Goal: Information Seeking & Learning: Learn about a topic

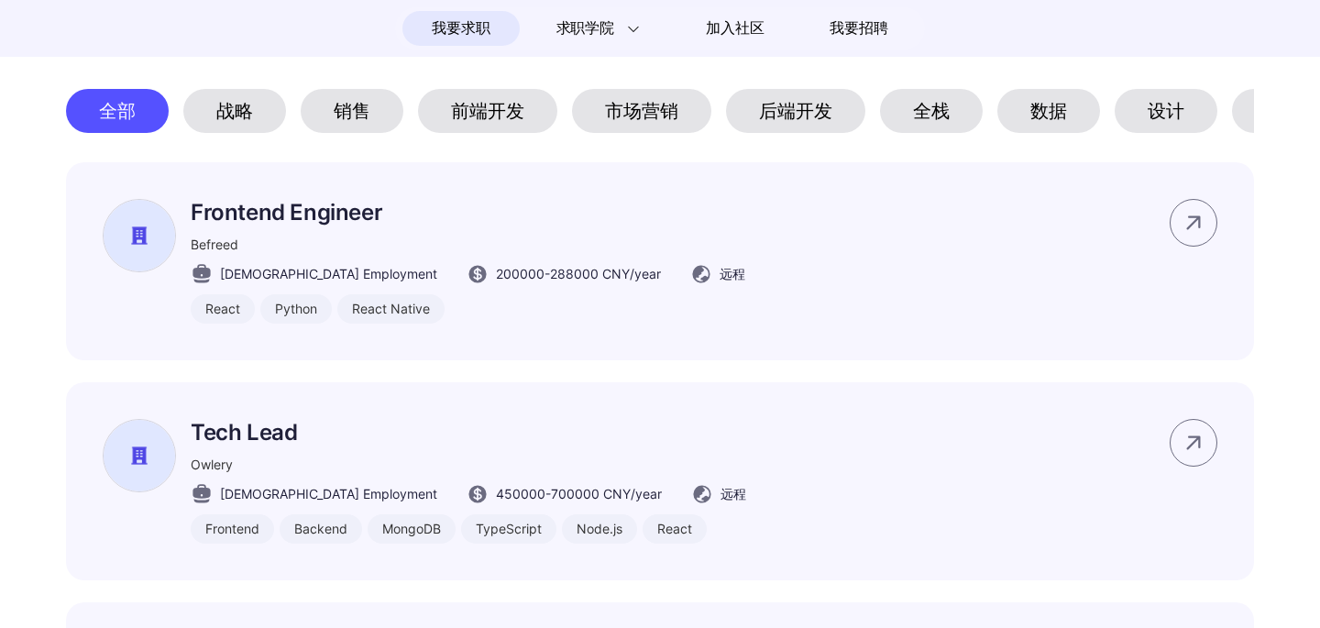
scroll to position [946, 0]
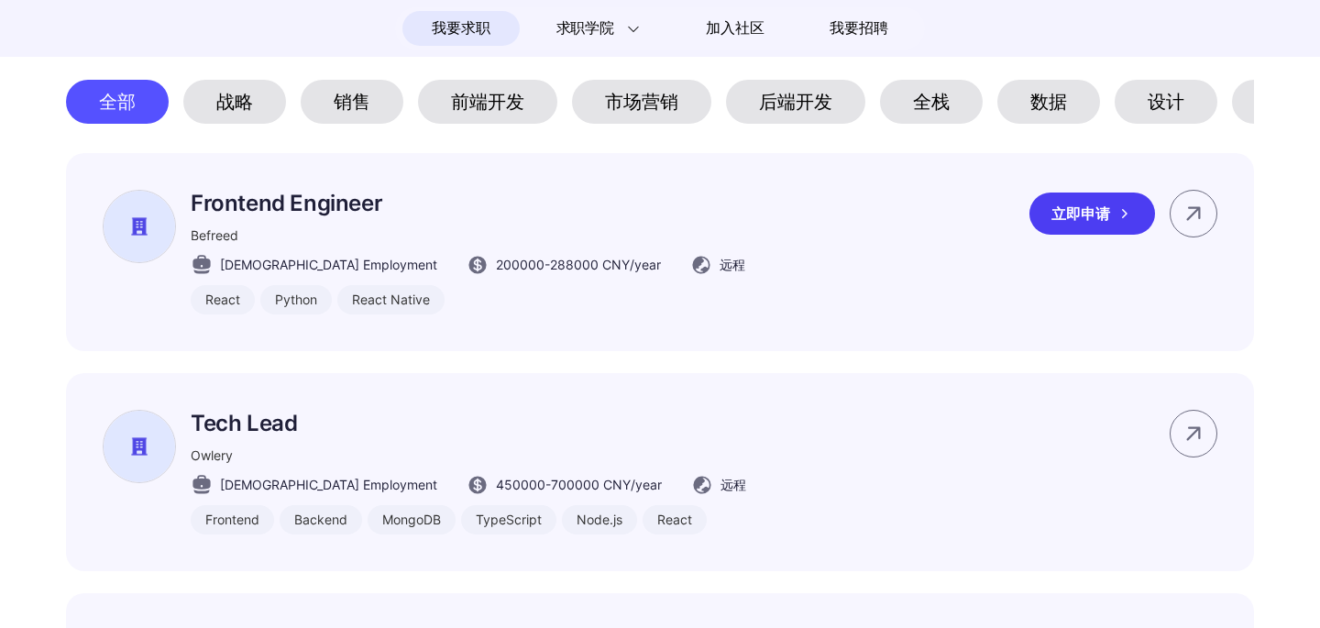
click at [312, 213] on p "Frontend Engineer" at bounding box center [468, 203] width 555 height 27
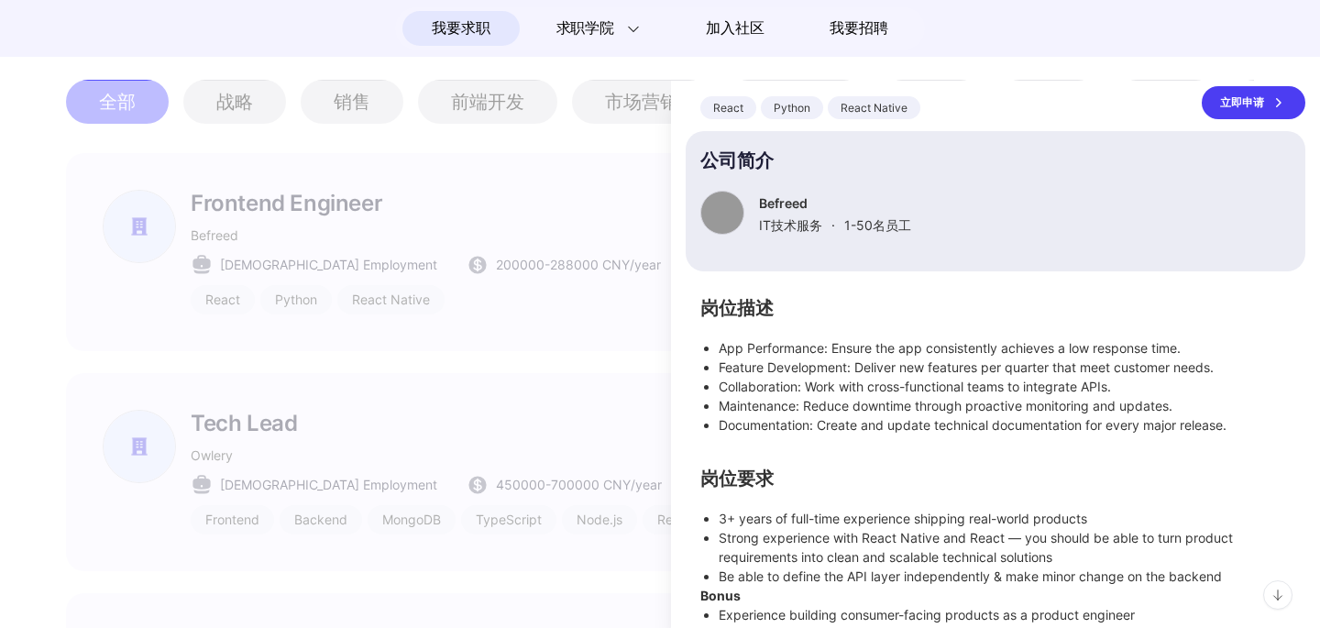
scroll to position [127, 0]
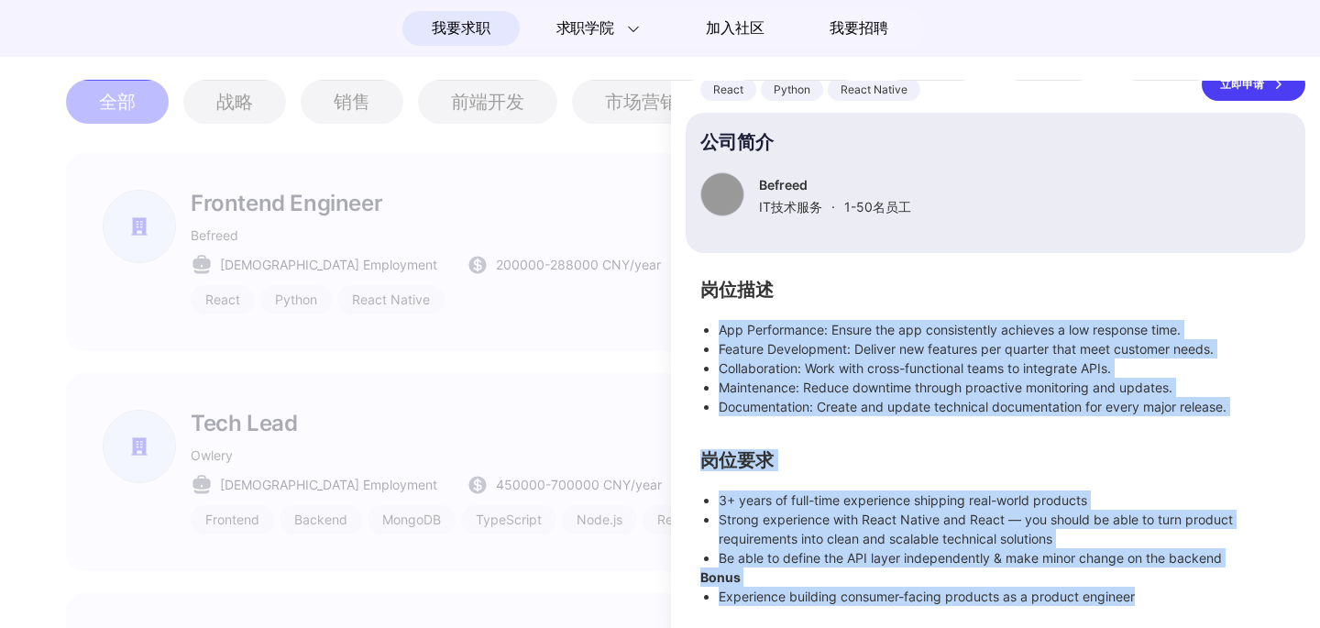
drag, startPoint x: 720, startPoint y: 325, endPoint x: 1236, endPoint y: 618, distance: 593.8
click at [1236, 618] on div "Frontend Engineer Befreed Full-time 200000 - 288000 CNY /year 远程 React Python R…" at bounding box center [995, 354] width 649 height 547
copy div "App Performance: Ensure the app consistently achieves a low response time. Feat…"
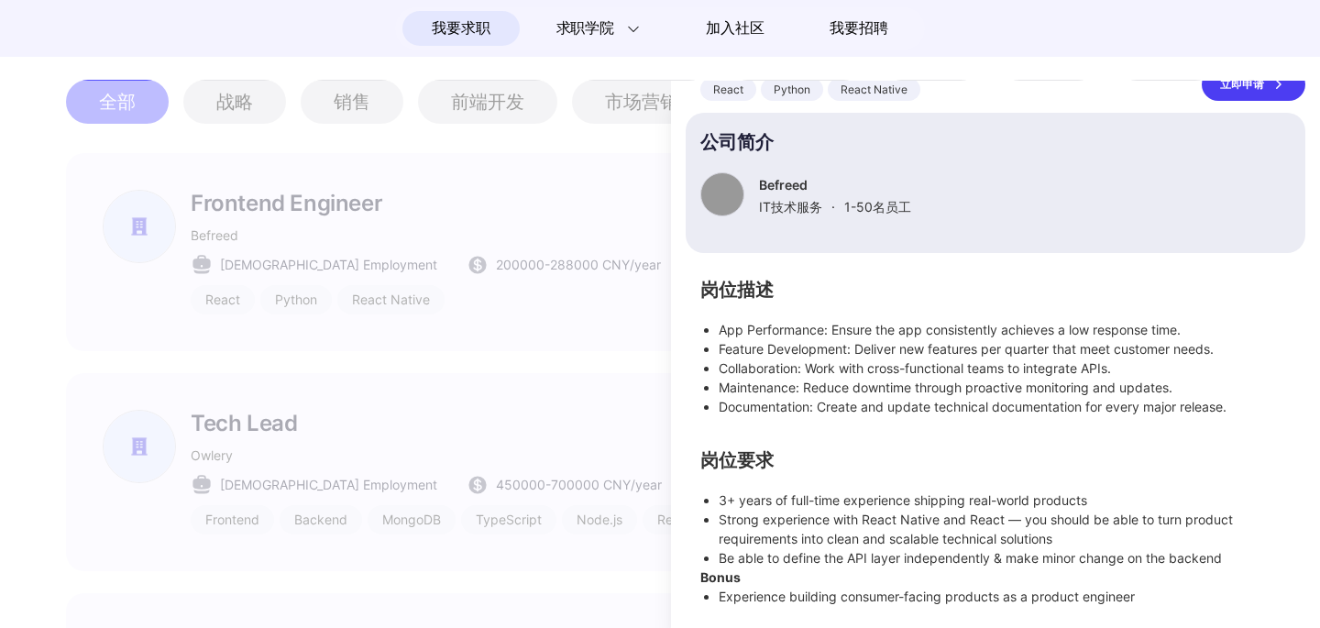
click at [540, 406] on div at bounding box center [660, 354] width 1320 height 547
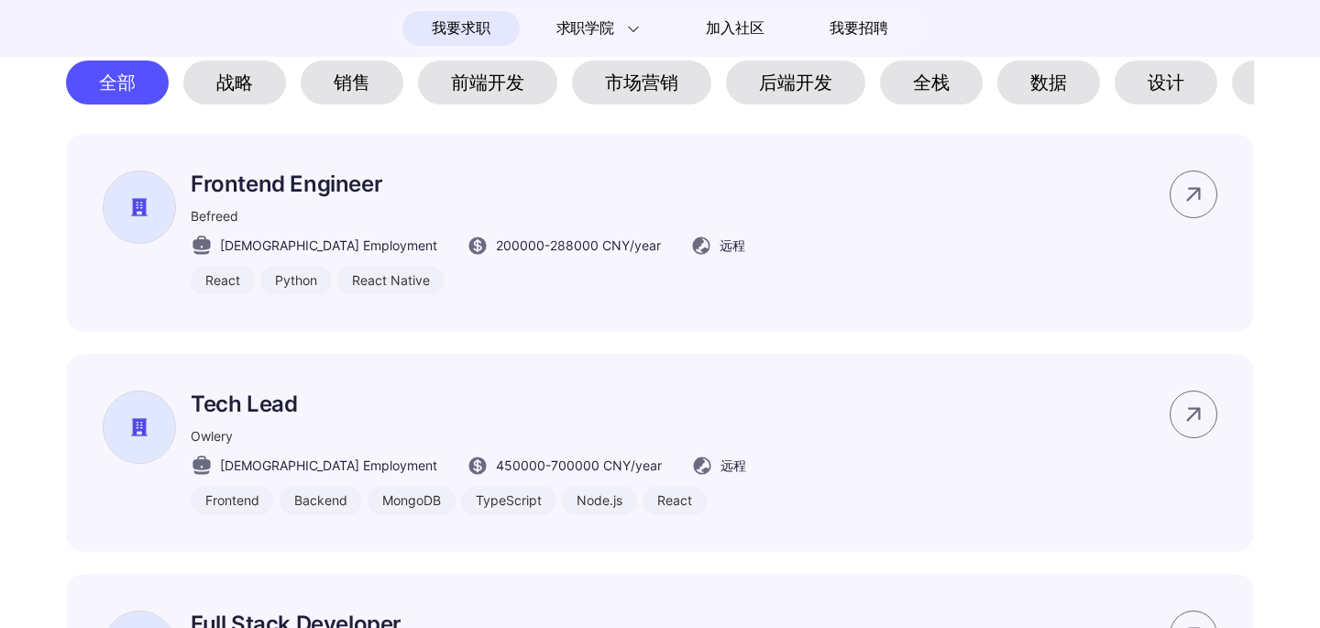
scroll to position [966, 0]
click at [484, 96] on div "前端开发" at bounding box center [487, 82] width 139 height 44
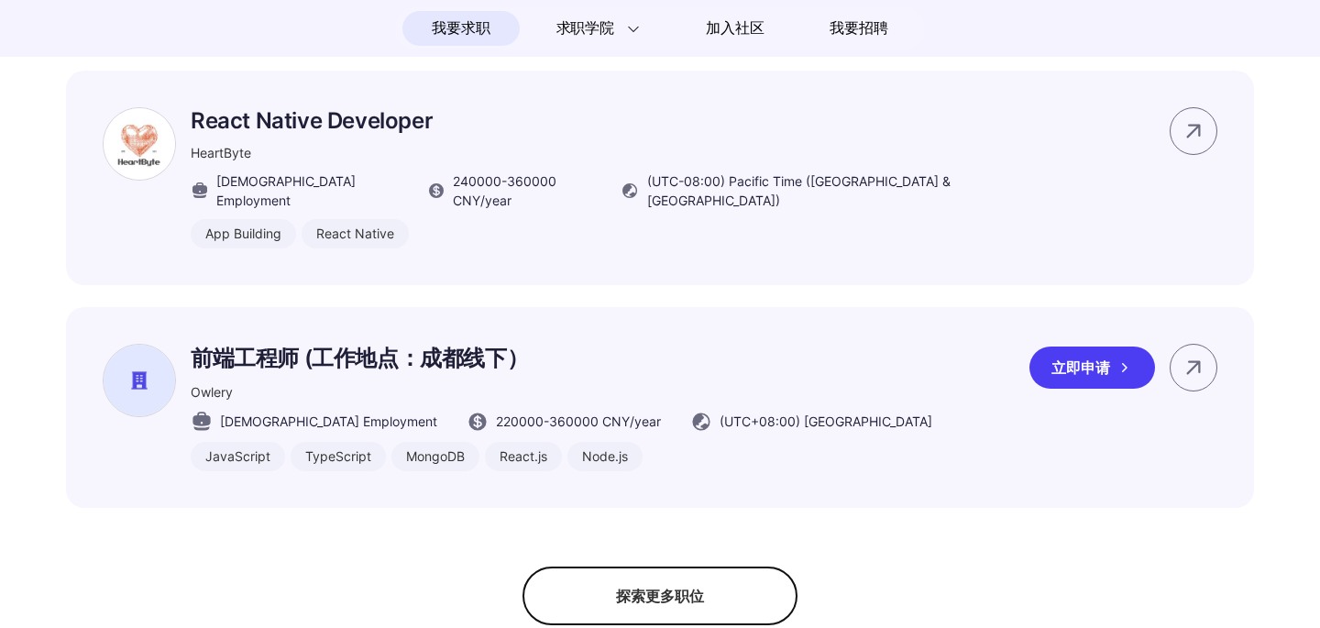
scroll to position [1477, 0]
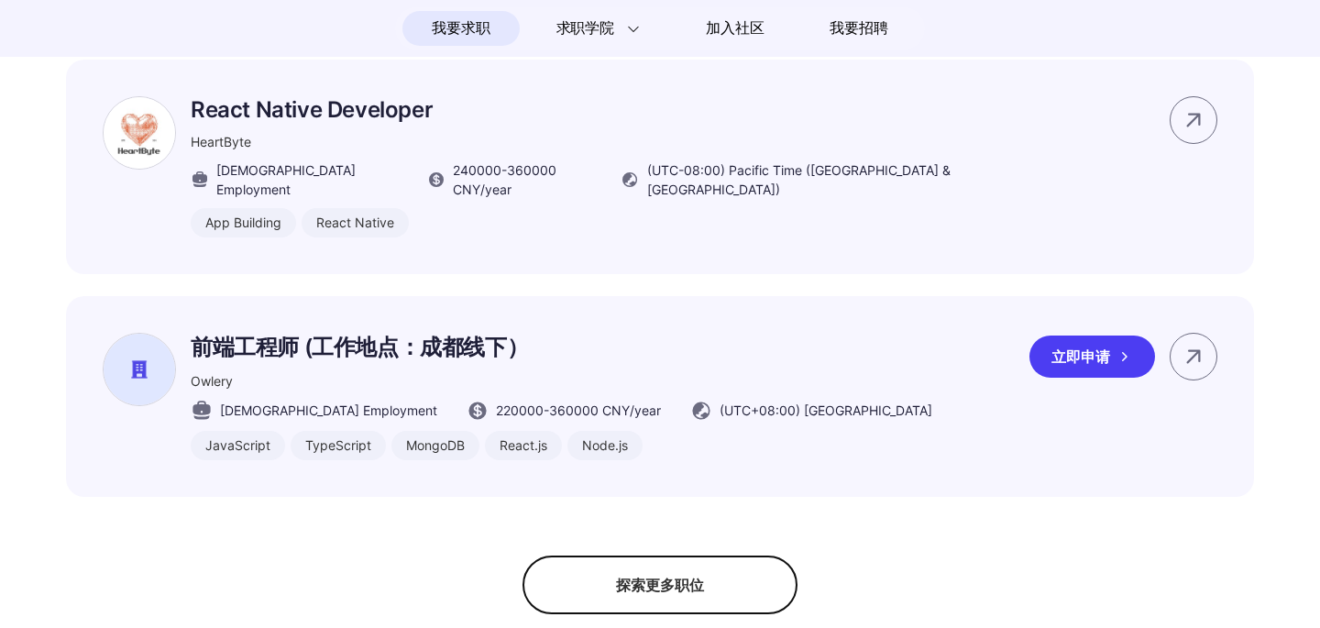
click at [873, 369] on div "前端工程师 (工作地点：成都线下） [GEOGRAPHIC_DATA] [DEMOGRAPHIC_DATA] Employment 220000 - 3600…" at bounding box center [660, 396] width 1188 height 201
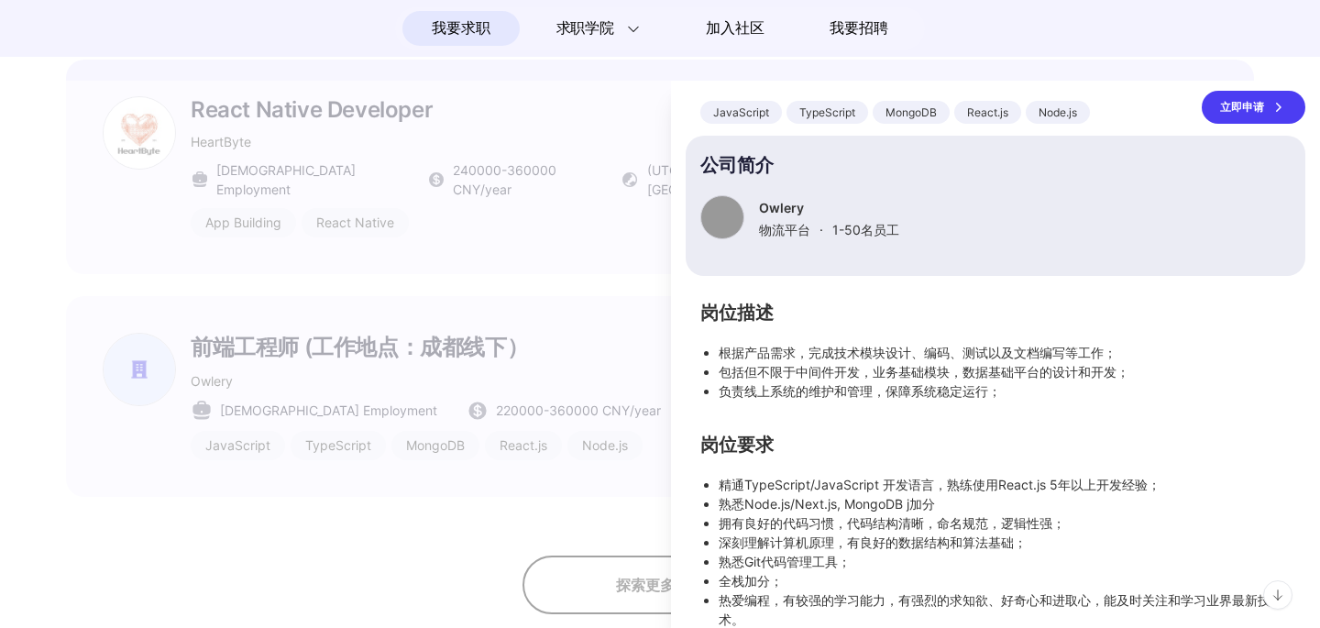
scroll to position [130, 0]
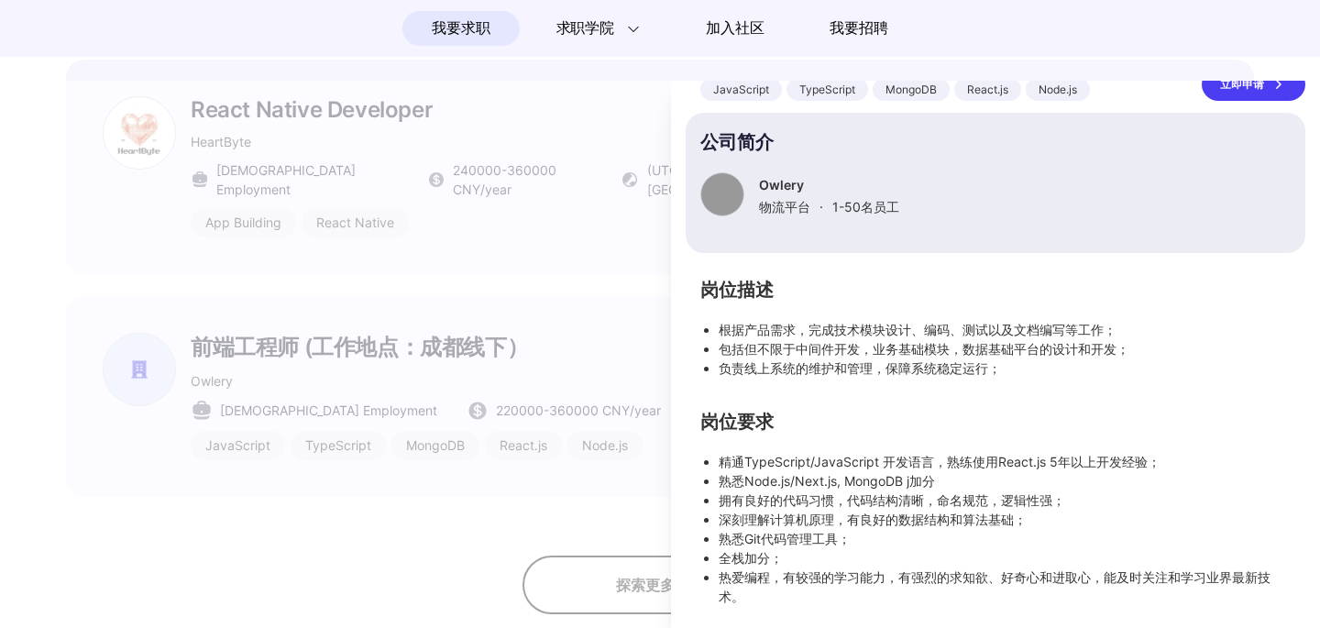
click at [510, 480] on div at bounding box center [660, 354] width 1320 height 547
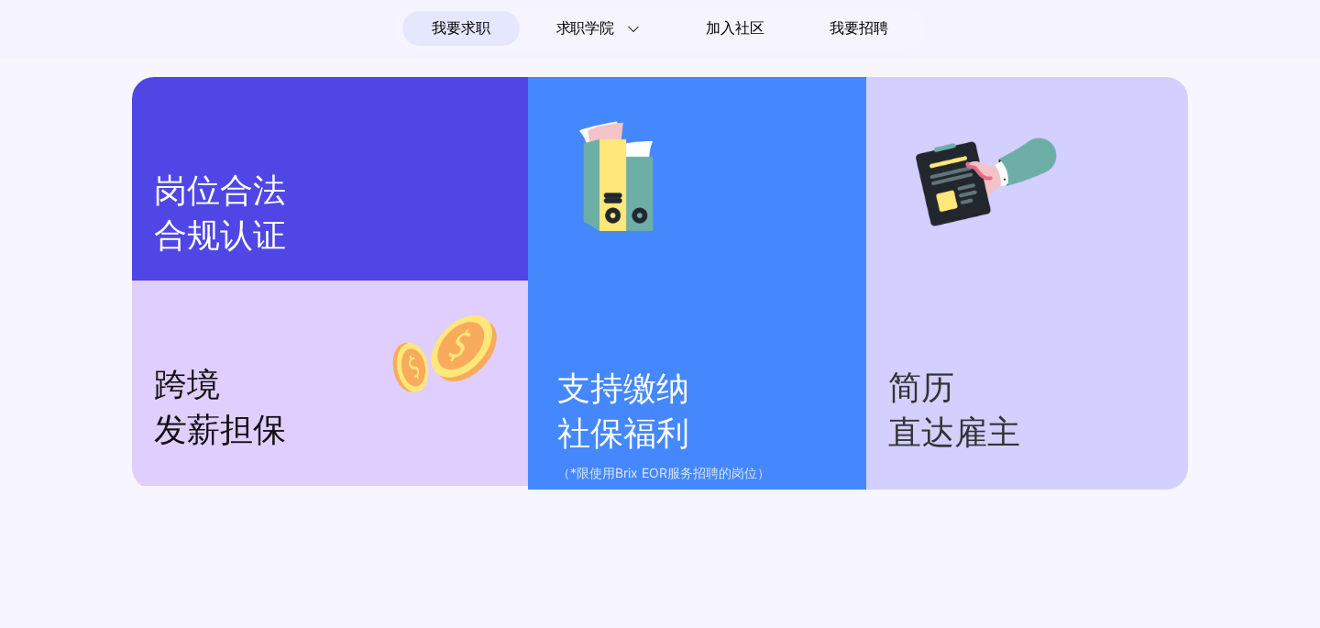
scroll to position [2449, 0]
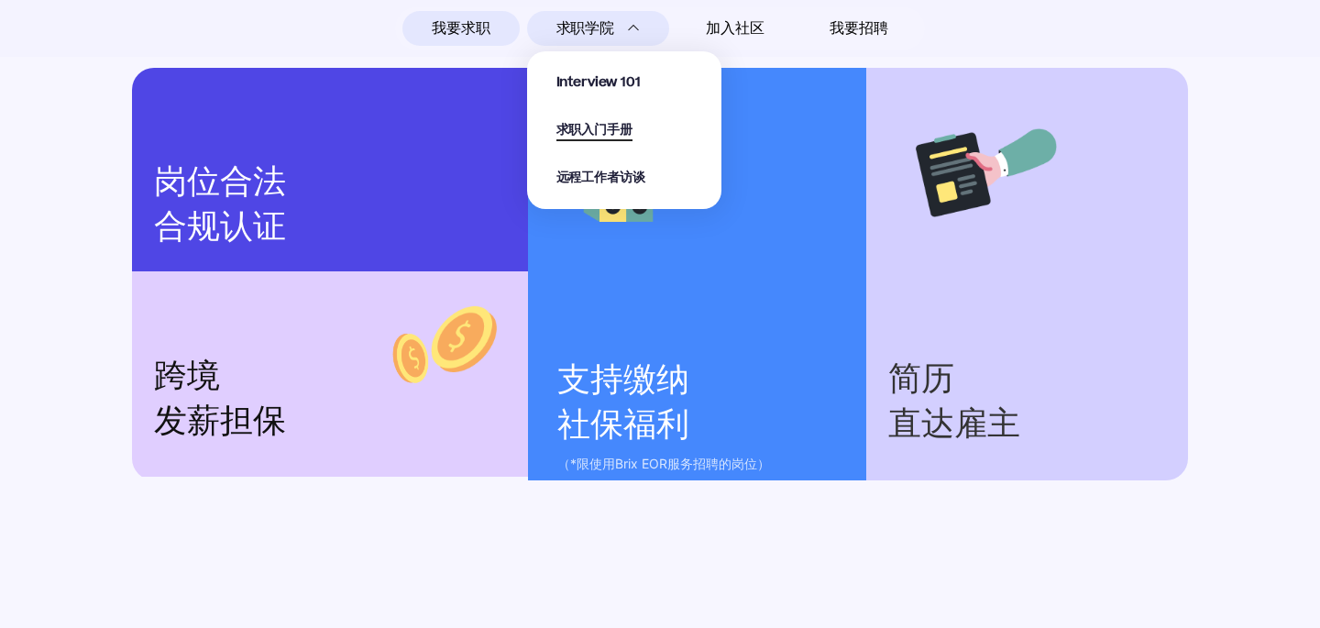
click at [569, 125] on span "求职入门手册" at bounding box center [595, 130] width 76 height 21
